Goal: Navigation & Orientation: Find specific page/section

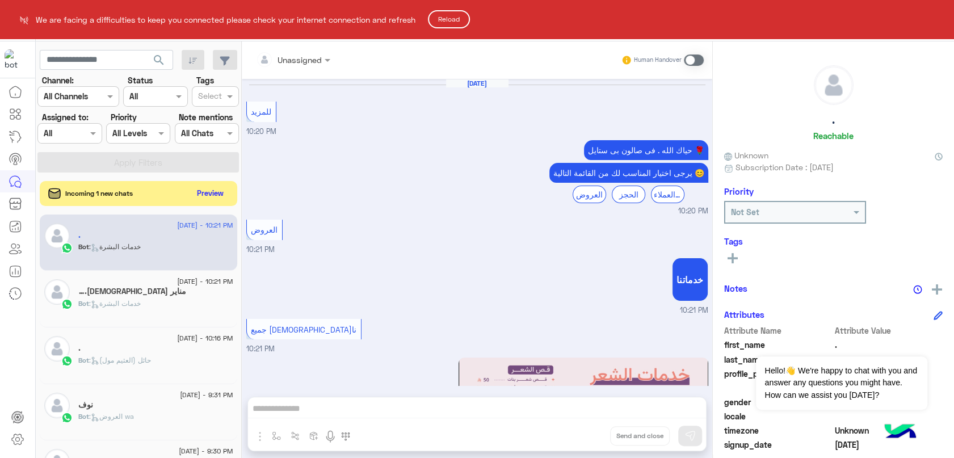
scroll to position [743, 0]
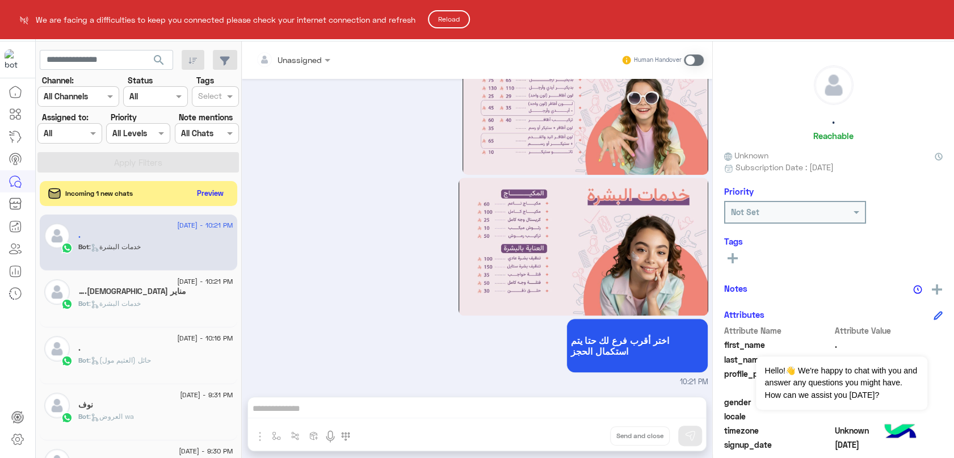
click at [445, 19] on button "Reload" at bounding box center [449, 19] width 42 height 18
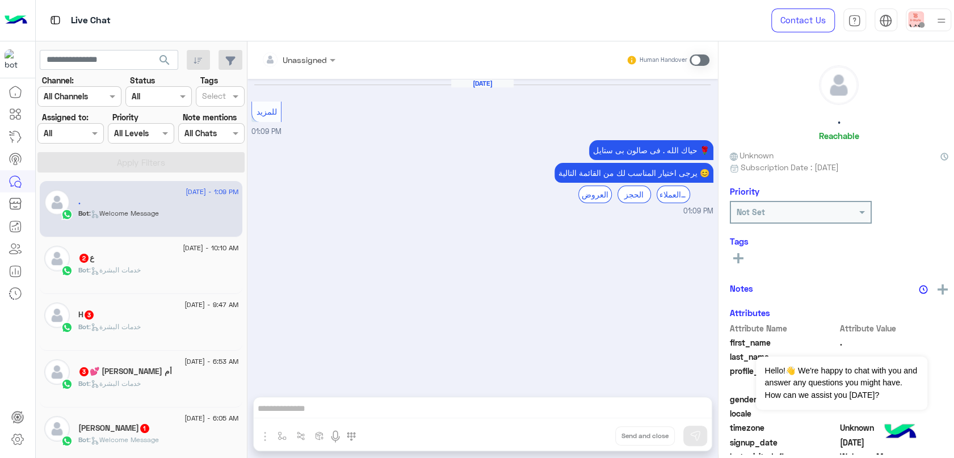
click at [155, 268] on div "Bot : خدمات البشرة" at bounding box center [158, 275] width 160 height 20
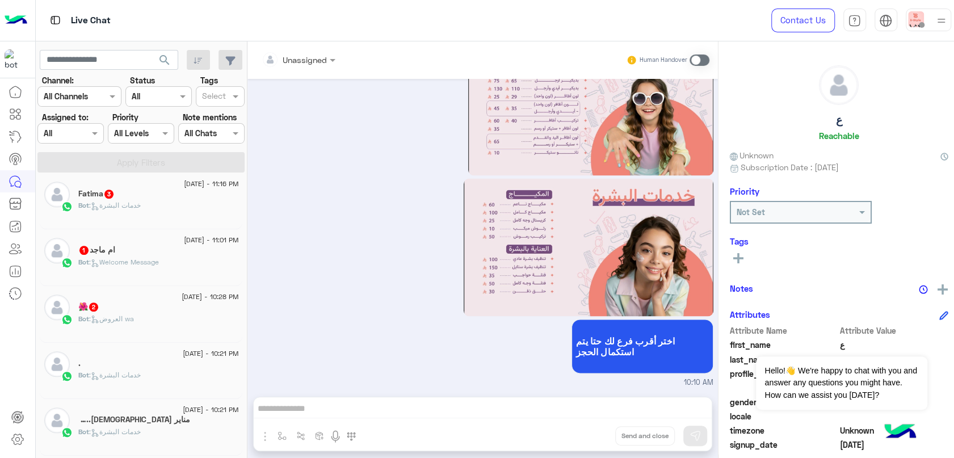
scroll to position [756, 0]
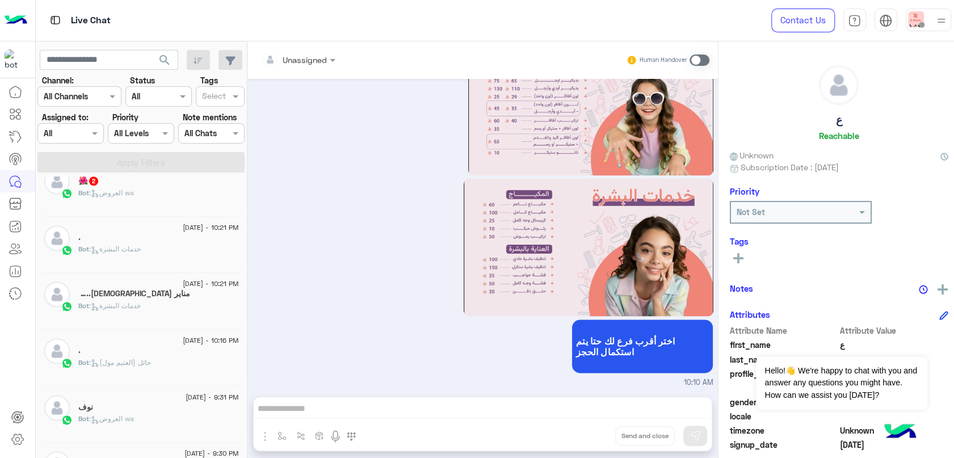
click at [170, 305] on div "Bot : خدمات البشرة" at bounding box center [158, 311] width 160 height 20
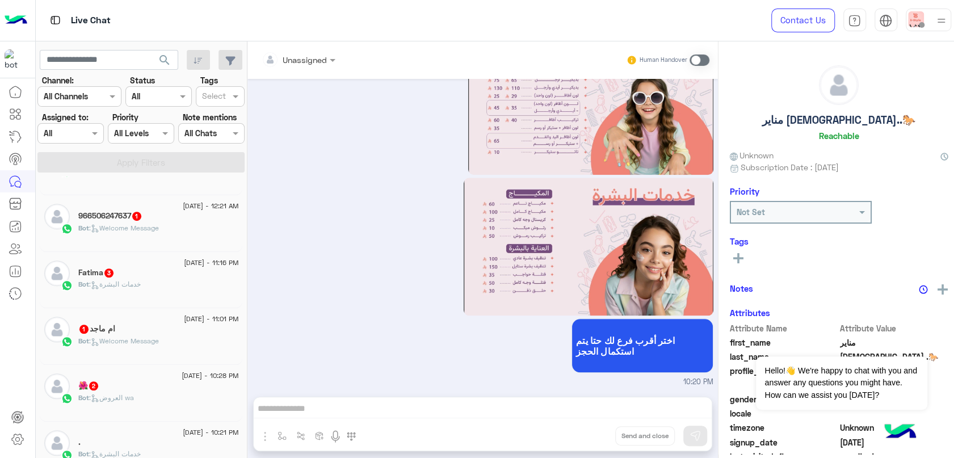
scroll to position [504, 0]
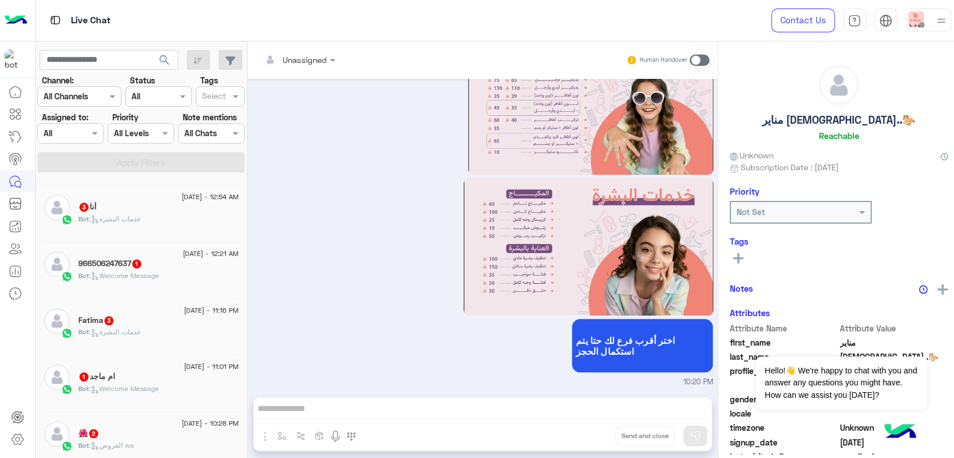
click at [148, 426] on div "13 August - 10:28 PM" at bounding box center [158, 424] width 160 height 7
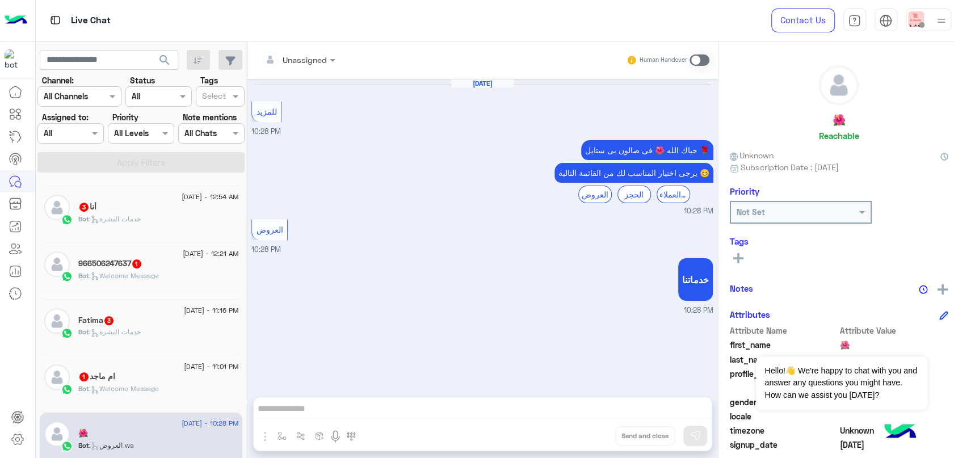
click at [146, 392] on span ": Welcome Message" at bounding box center [124, 388] width 70 height 9
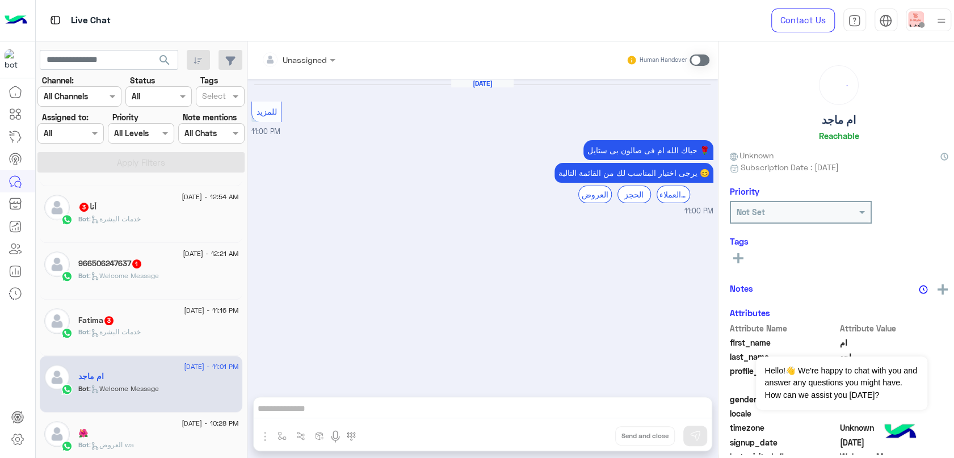
click at [134, 336] on span ": خدمات البشرة" at bounding box center [115, 331] width 52 height 9
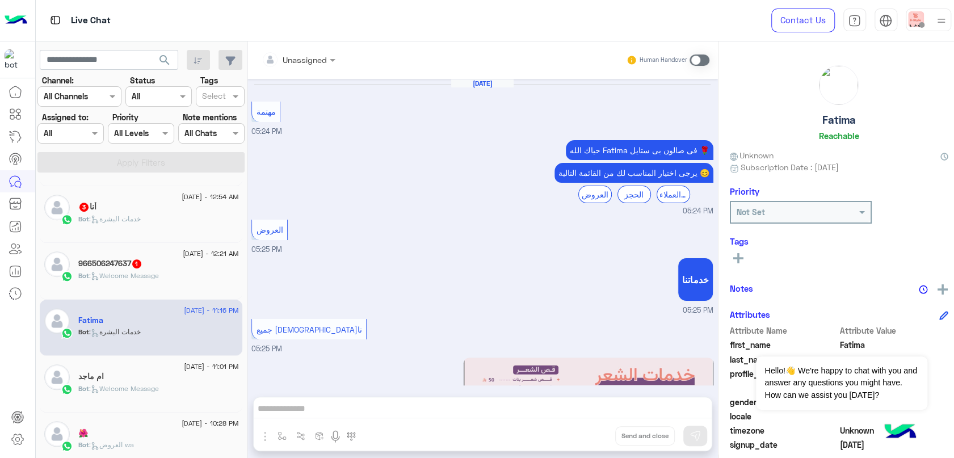
scroll to position [1793, 0]
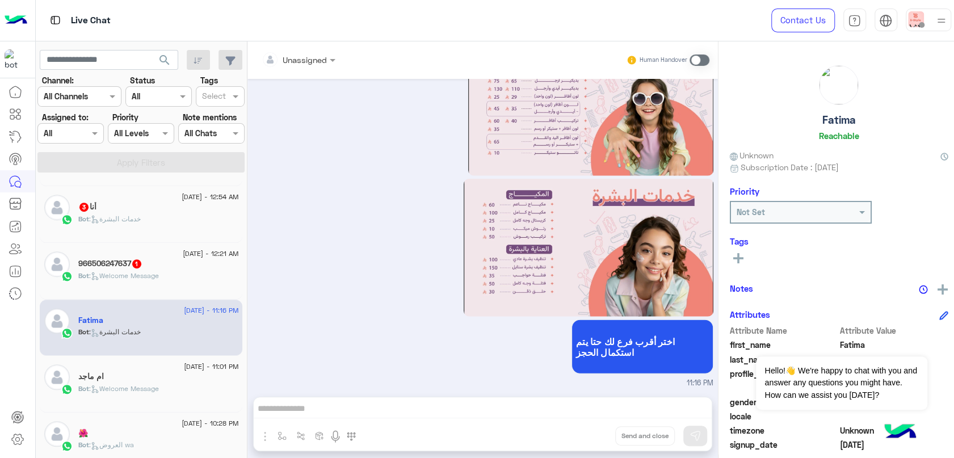
click at [172, 271] on div "966506247637 1" at bounding box center [158, 265] width 160 height 12
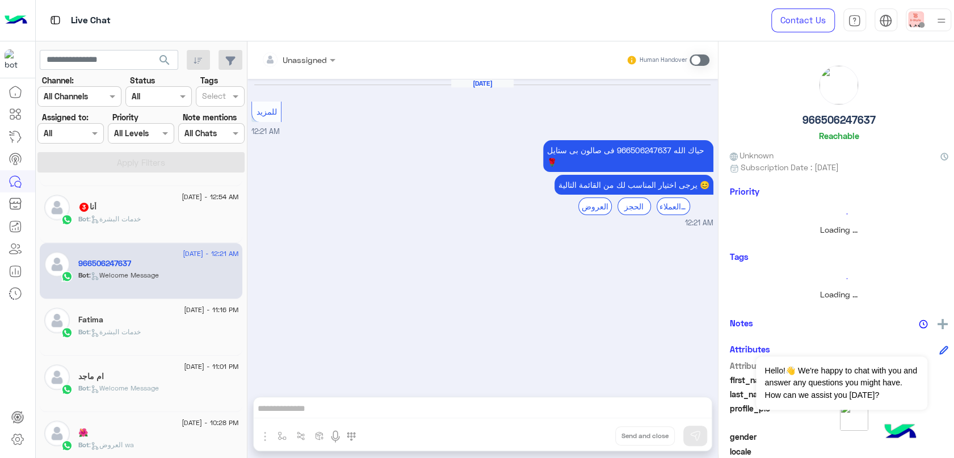
click at [189, 212] on div "أنا 3" at bounding box center [158, 208] width 160 height 12
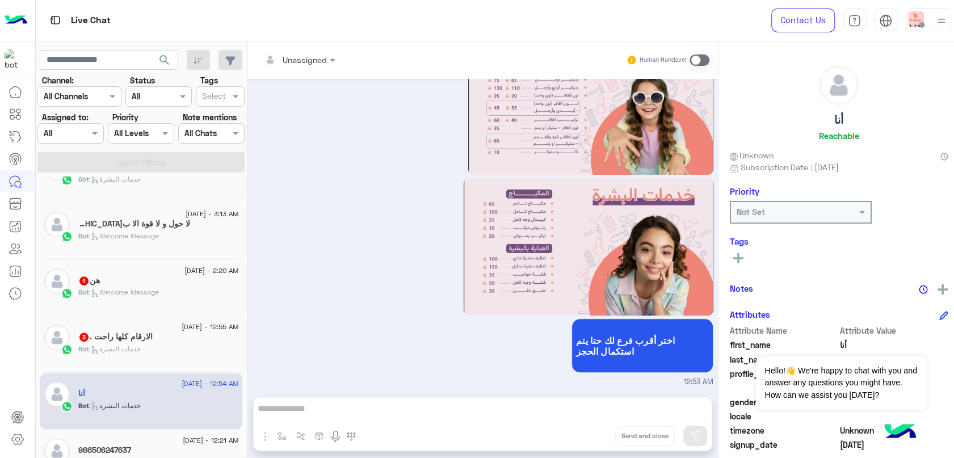
scroll to position [315, 0]
click at [150, 341] on h5 "الارقام كلها راحت . 3" at bounding box center [115, 339] width 74 height 10
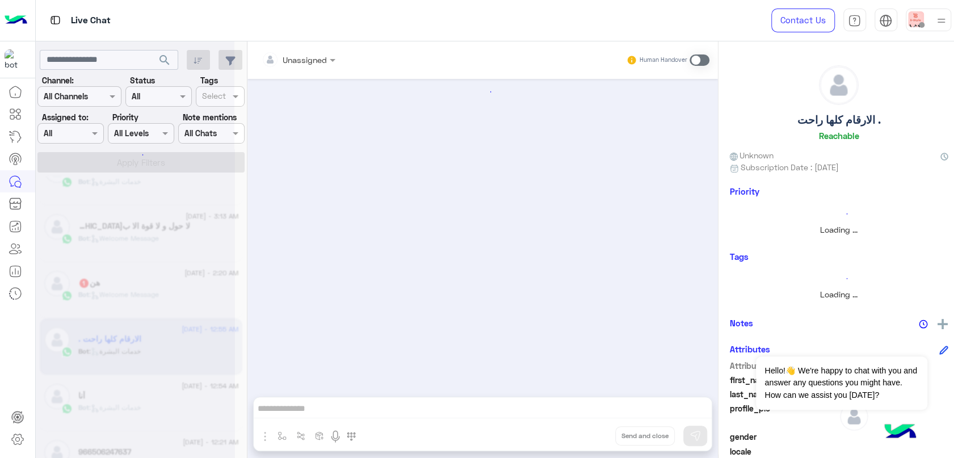
scroll to position [743, 0]
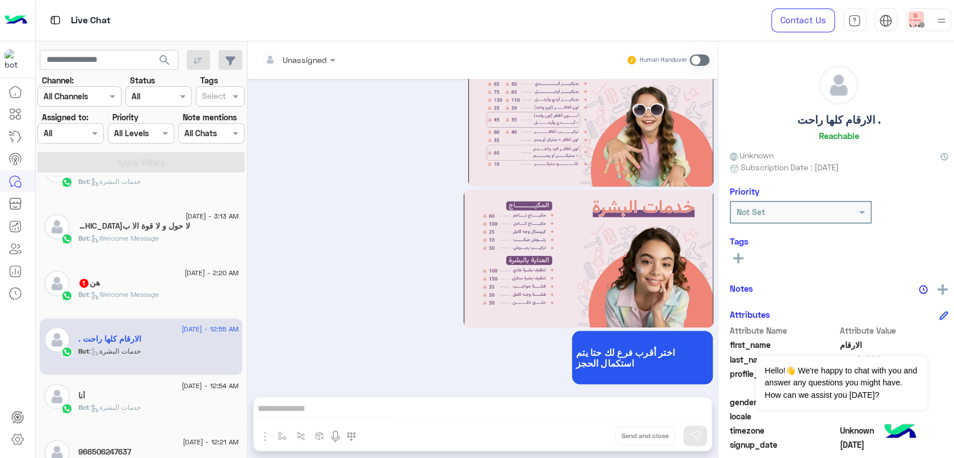
click at [152, 285] on div "هن 1" at bounding box center [158, 284] width 160 height 12
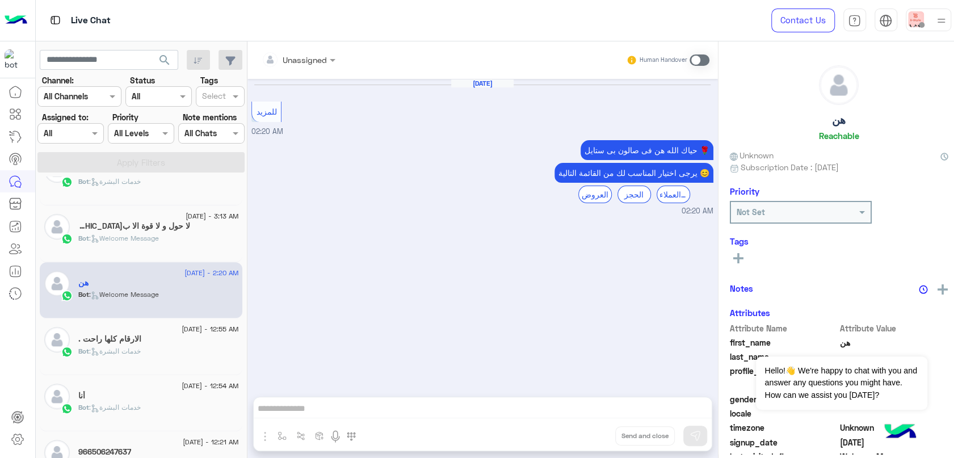
click at [161, 228] on h5 "لا حول و لا قوة الا بالله 1" at bounding box center [134, 226] width 112 height 10
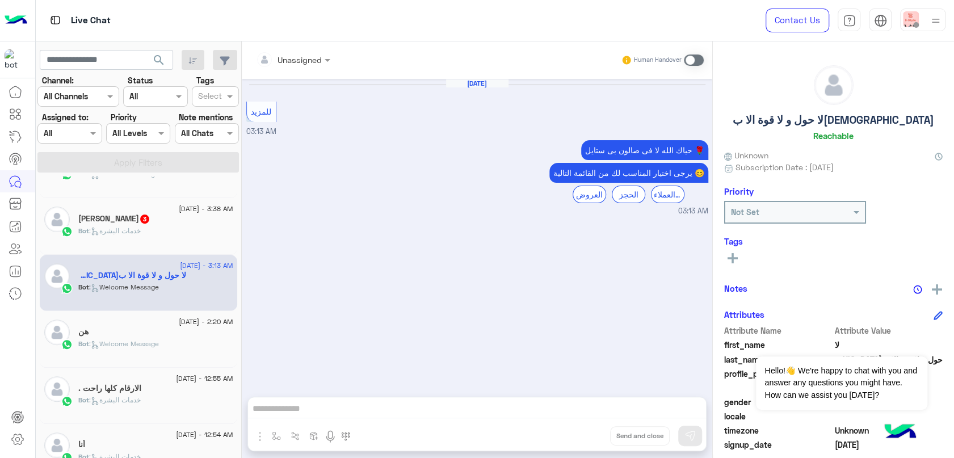
scroll to position [189, 0]
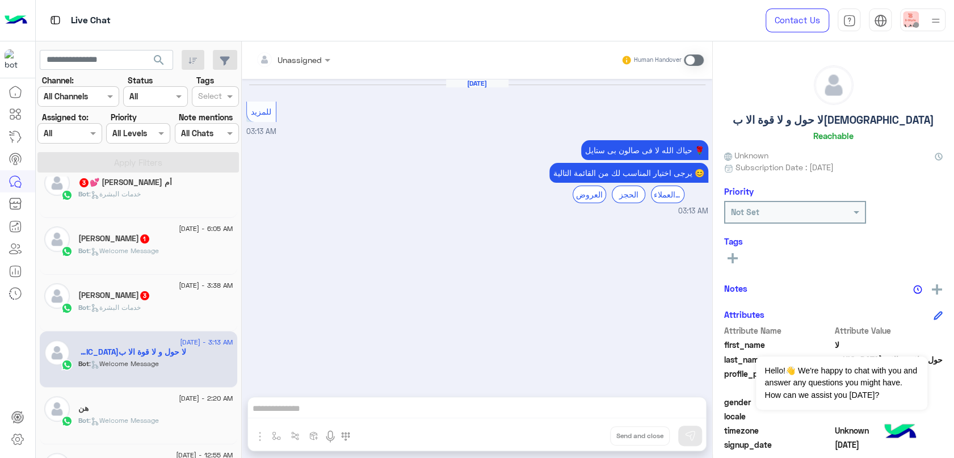
click at [186, 305] on div "Bot : خدمات البشرة" at bounding box center [155, 312] width 155 height 20
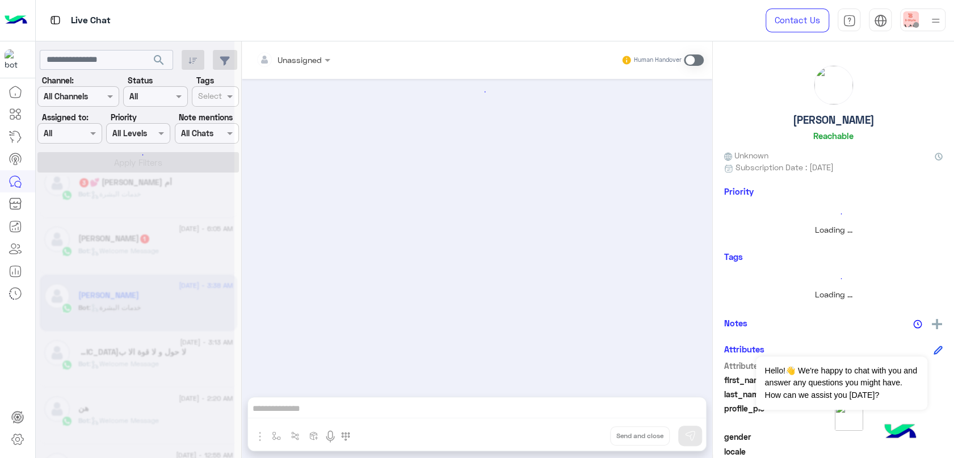
click at [165, 241] on div "ساره العليّان 1" at bounding box center [155, 240] width 155 height 12
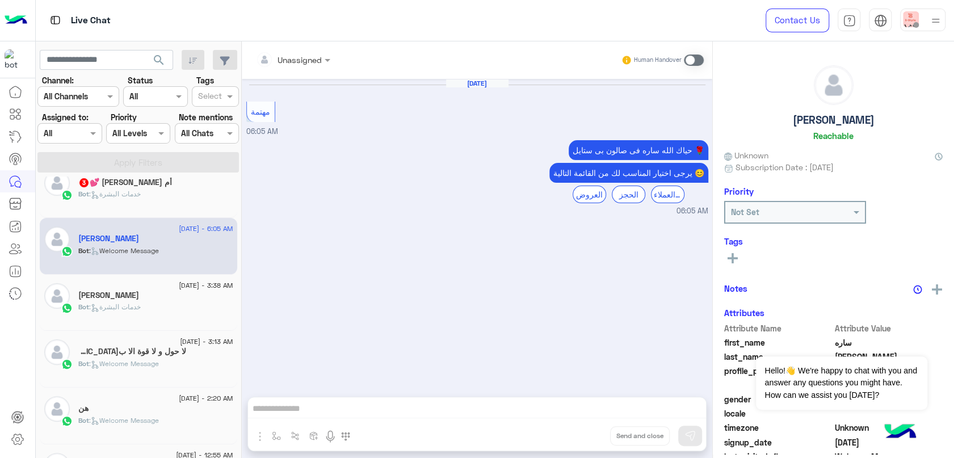
click at [143, 192] on div "Bot : خدمات البشرة" at bounding box center [155, 199] width 155 height 20
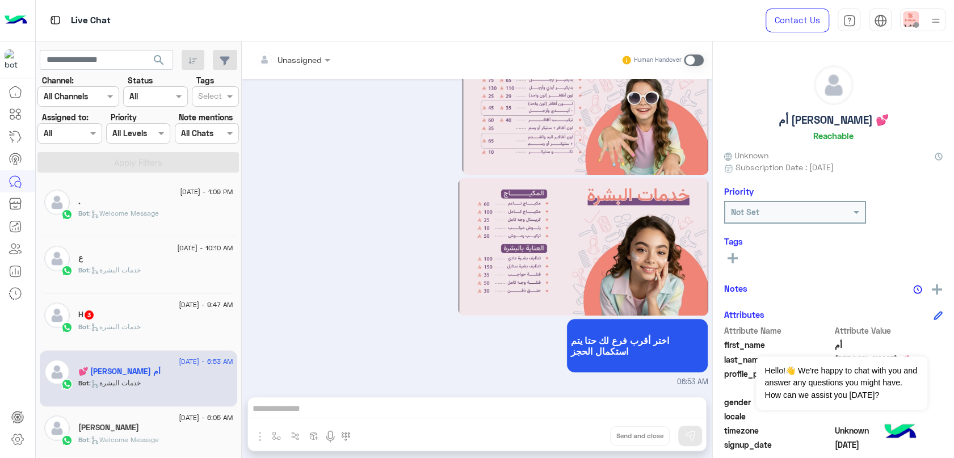
click at [159, 330] on div "Bot : خدمات البشرة" at bounding box center [155, 332] width 155 height 20
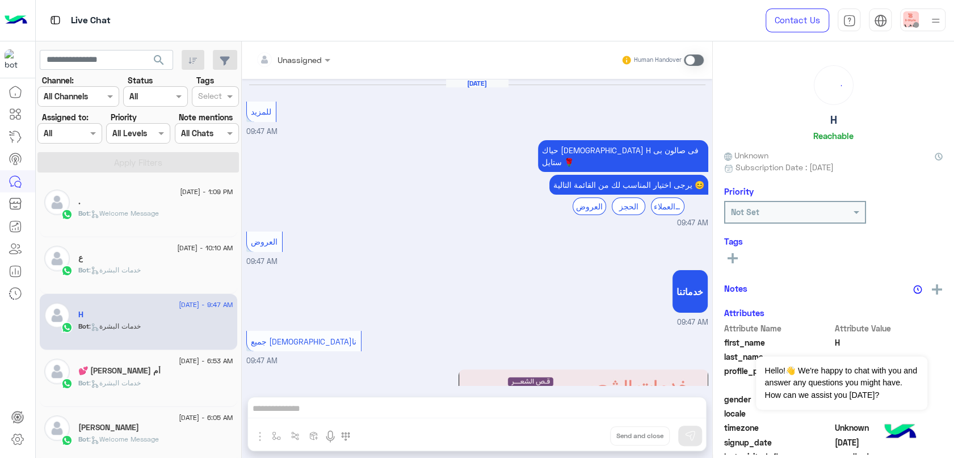
scroll to position [743, 0]
